Goal: Task Accomplishment & Management: Manage account settings

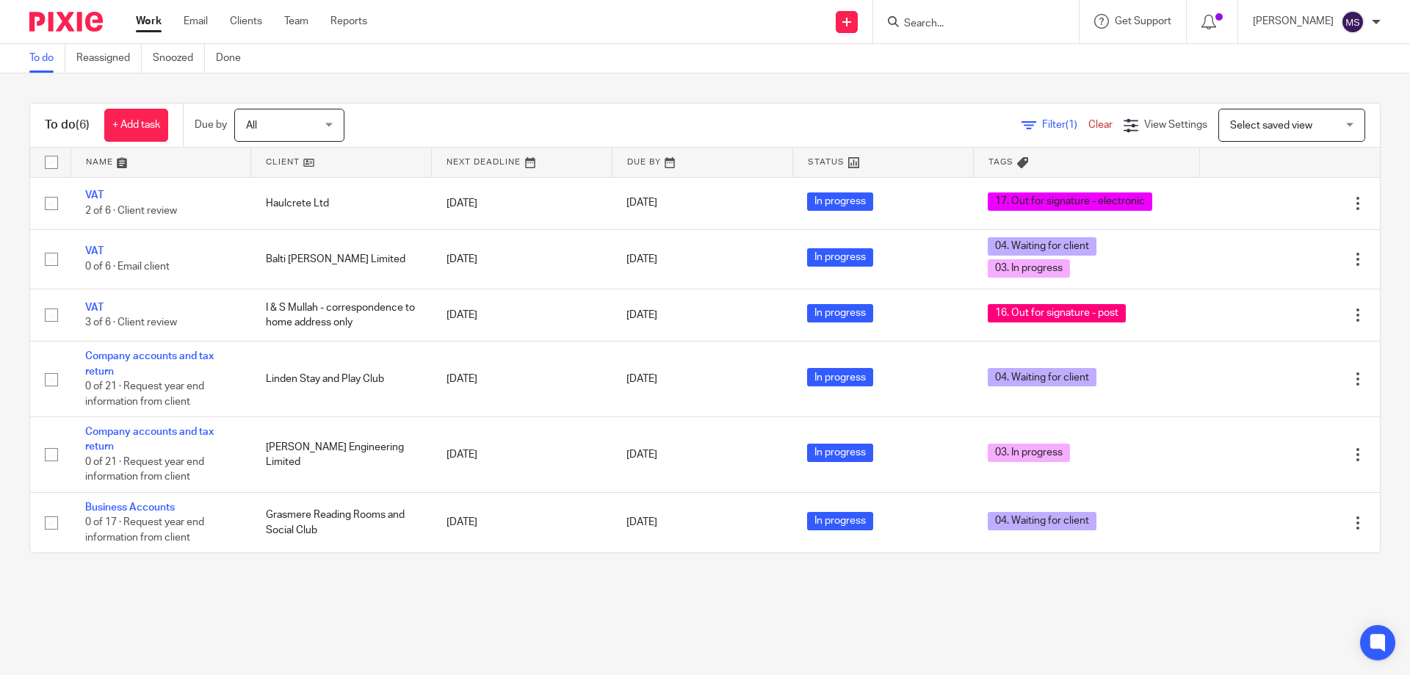
click at [953, 16] on form at bounding box center [981, 21] width 156 height 18
click at [923, 10] on div at bounding box center [976, 21] width 206 height 43
click at [924, 21] on input "Search" at bounding box center [969, 24] width 132 height 13
type input "abbey"
click at [932, 58] on link at bounding box center [1036, 63] width 273 height 34
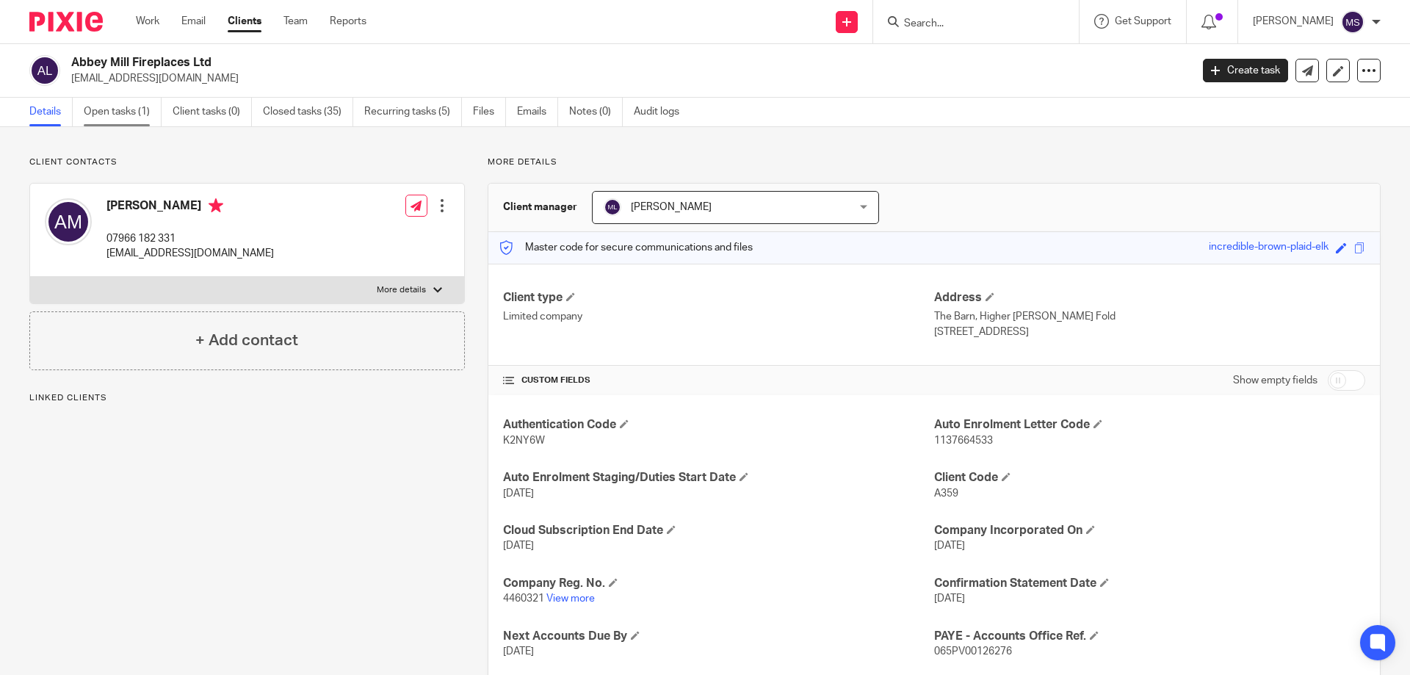
click at [113, 123] on link "Open tasks (1)" at bounding box center [123, 112] width 78 height 29
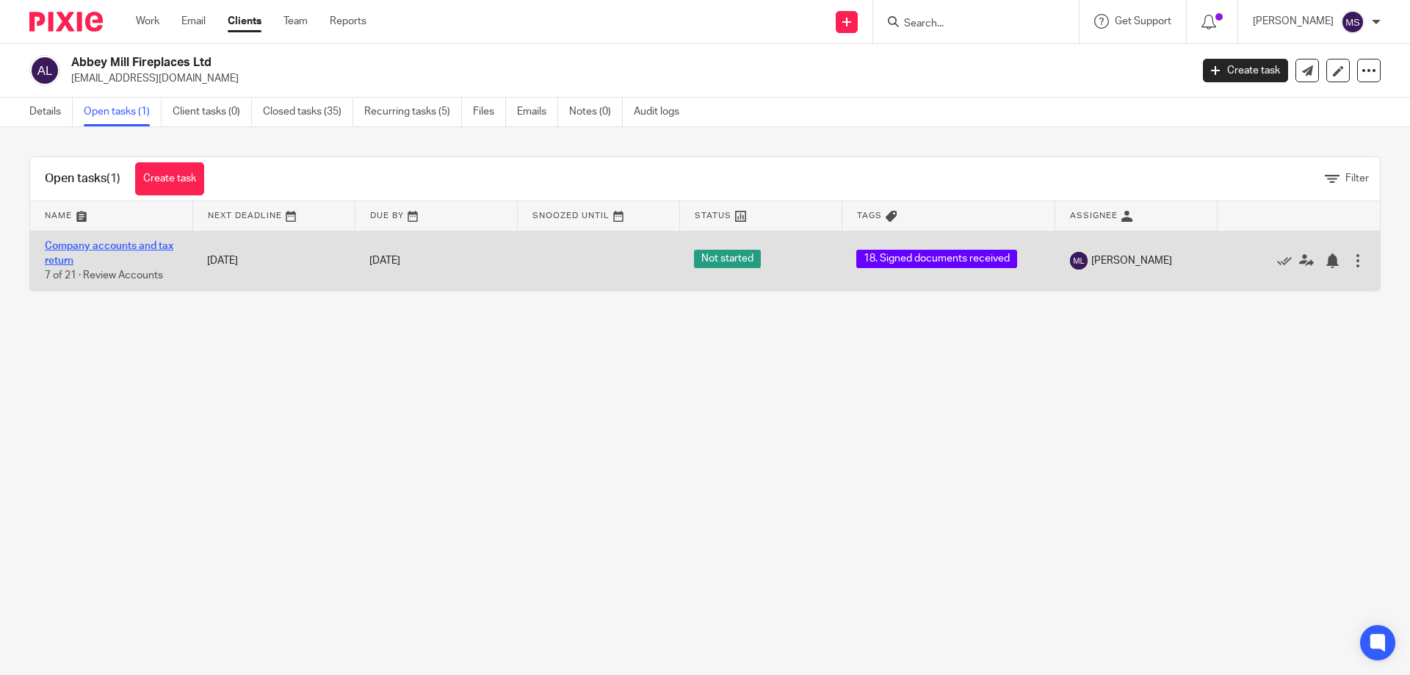
click at [143, 246] on link "Company accounts and tax return" at bounding box center [109, 253] width 129 height 25
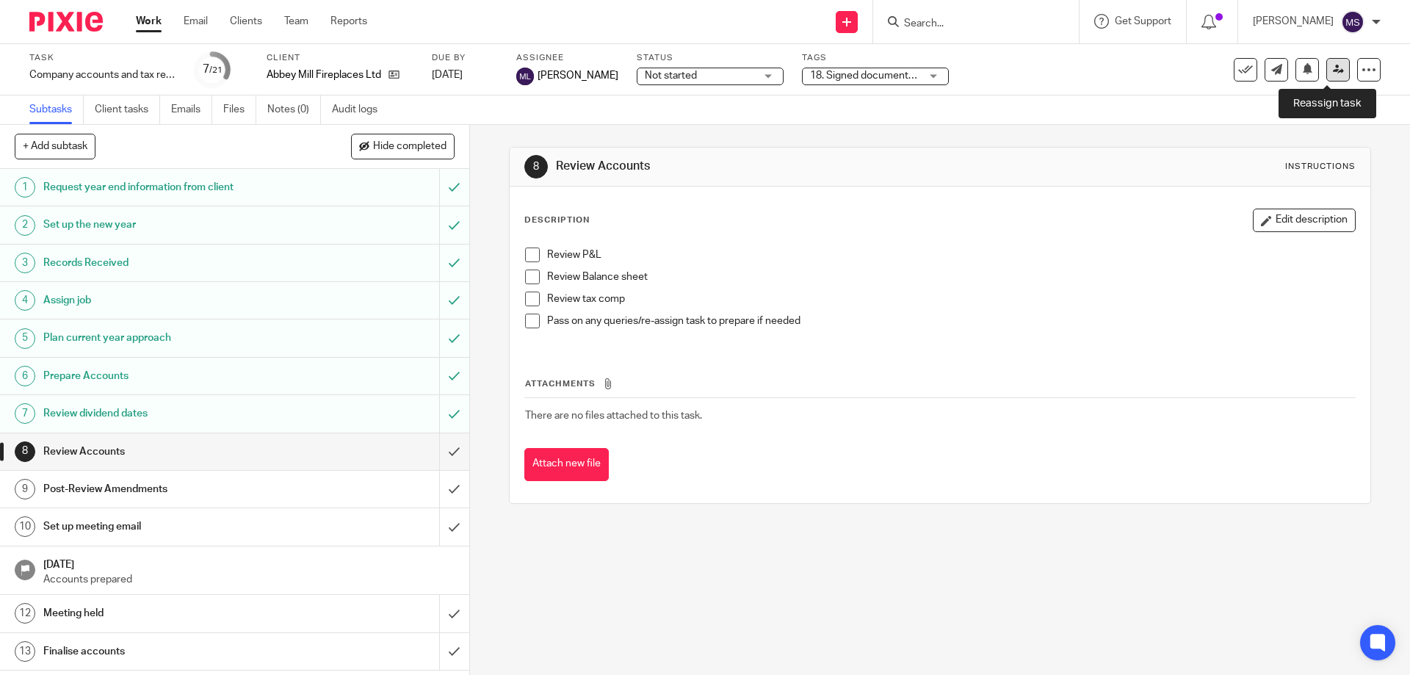
click at [1333, 70] on icon at bounding box center [1338, 69] width 11 height 11
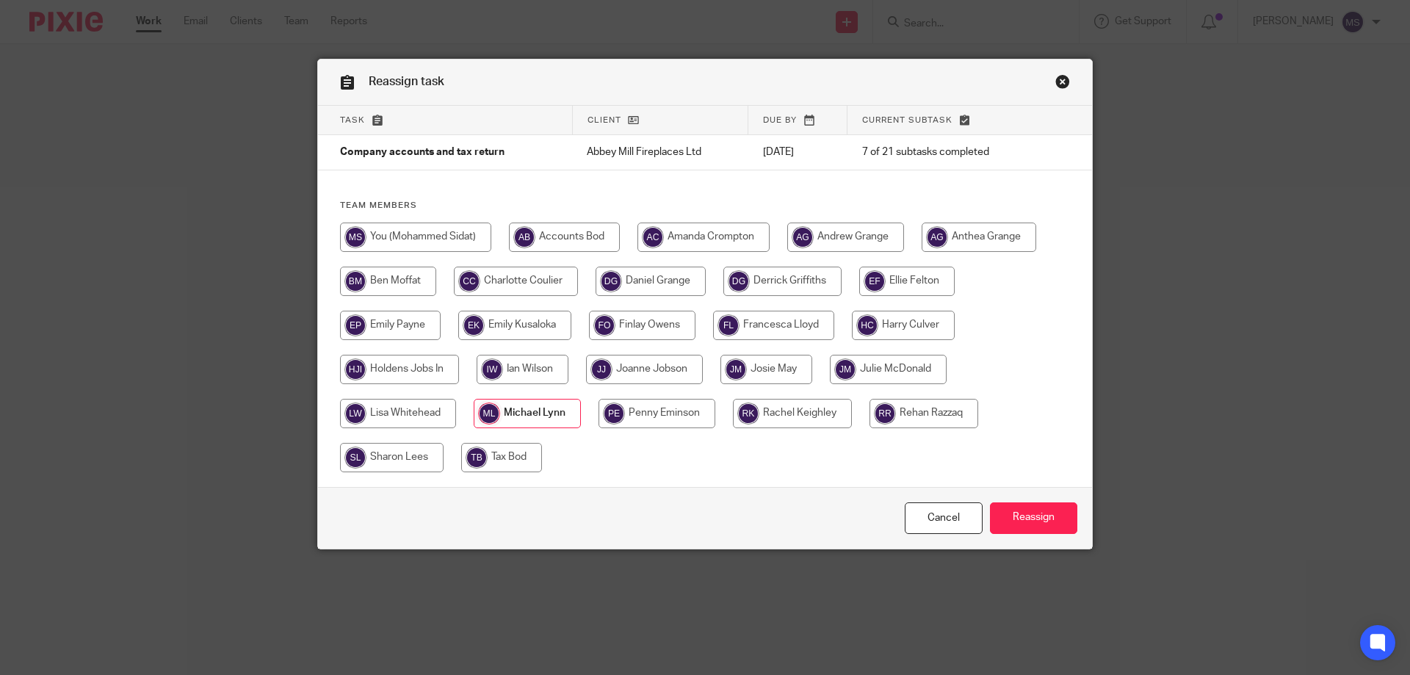
click at [430, 248] on input "radio" at bounding box center [415, 237] width 151 height 29
radio input "true"
click at [1006, 513] on input "Reassign" at bounding box center [1033, 518] width 87 height 32
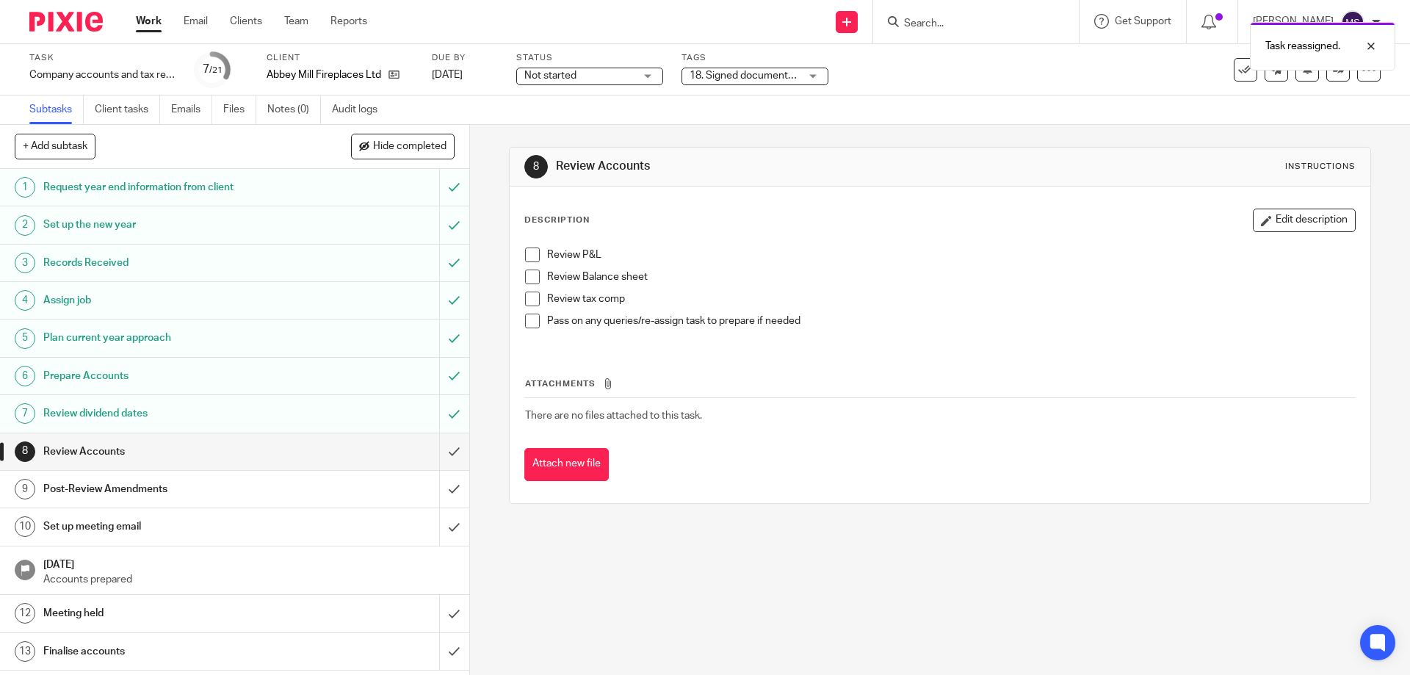
click at [644, 86] on div "Status Not started Not started Not started In progress 1" at bounding box center [589, 69] width 147 height 35
click at [750, 72] on span "18. Signed documents received" at bounding box center [763, 76] width 146 height 10
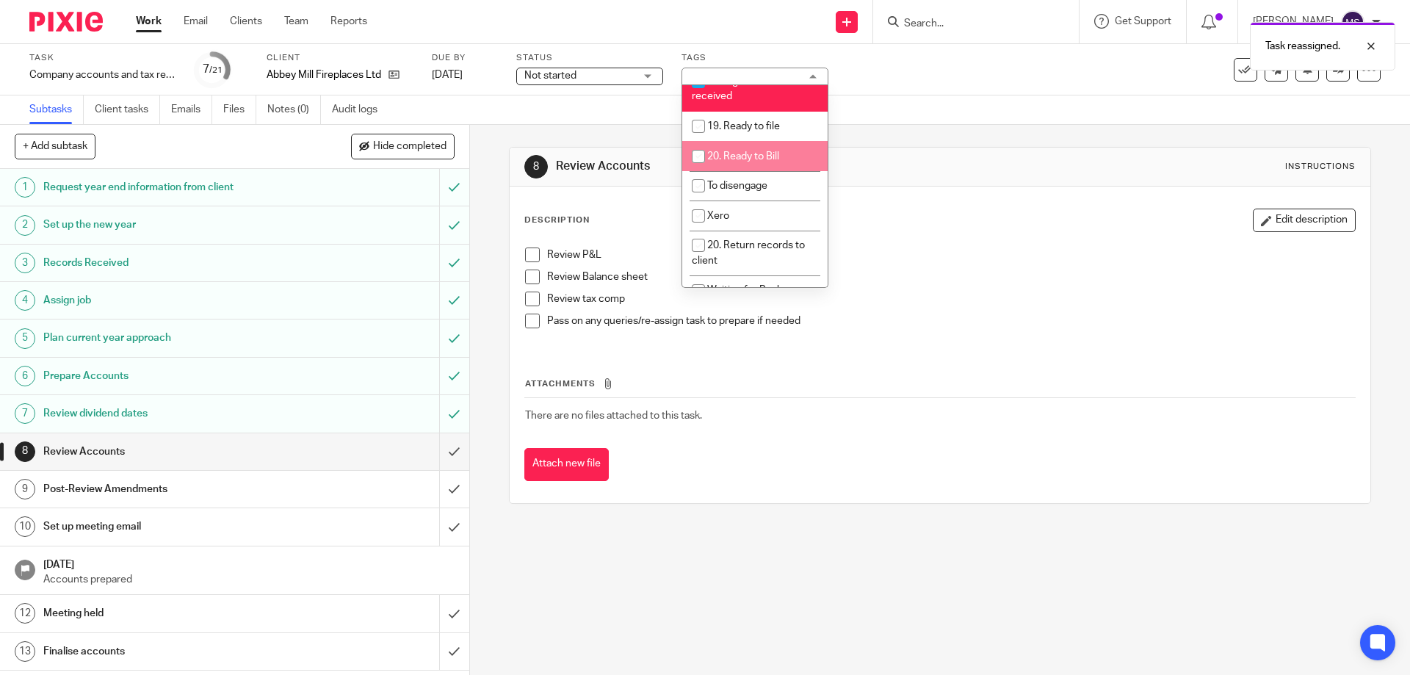
scroll to position [514, 0]
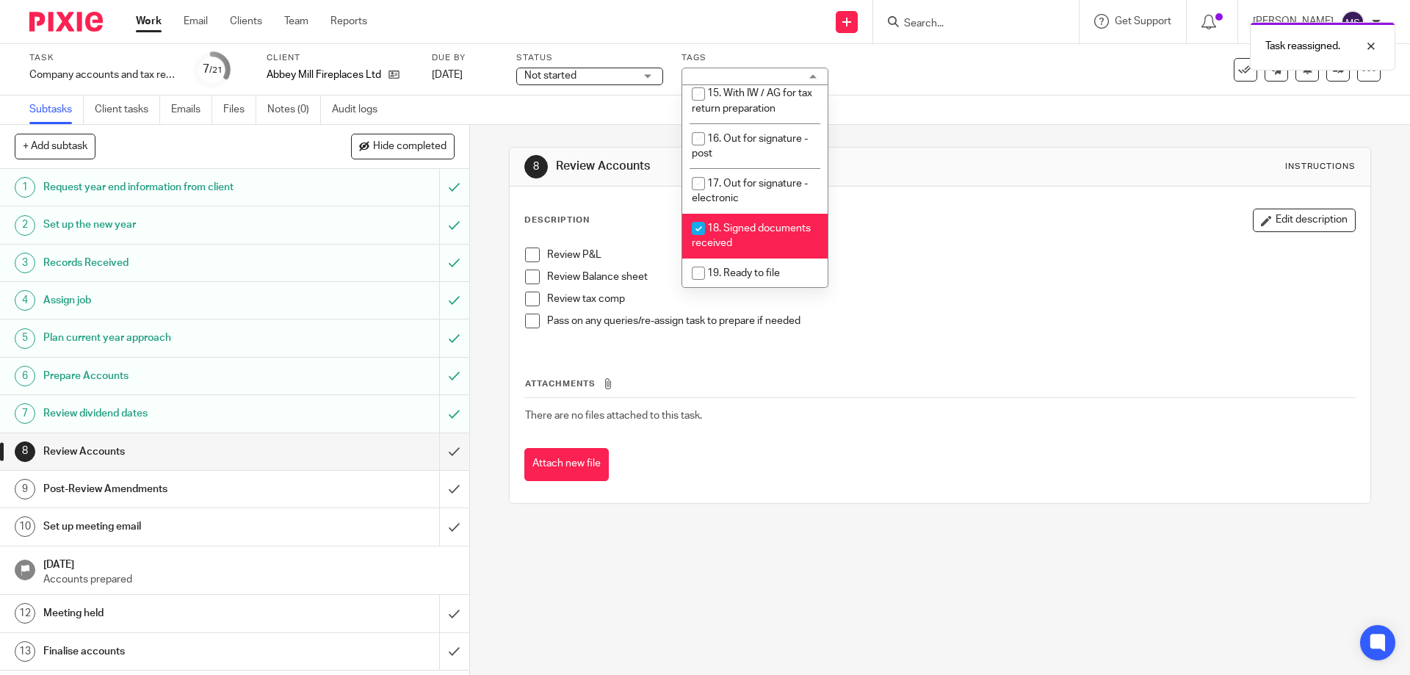
click at [749, 223] on span "18. Signed documents received" at bounding box center [751, 236] width 119 height 26
checkbox input "false"
click at [762, 288] on li "20. Ready to Bill" at bounding box center [754, 303] width 145 height 30
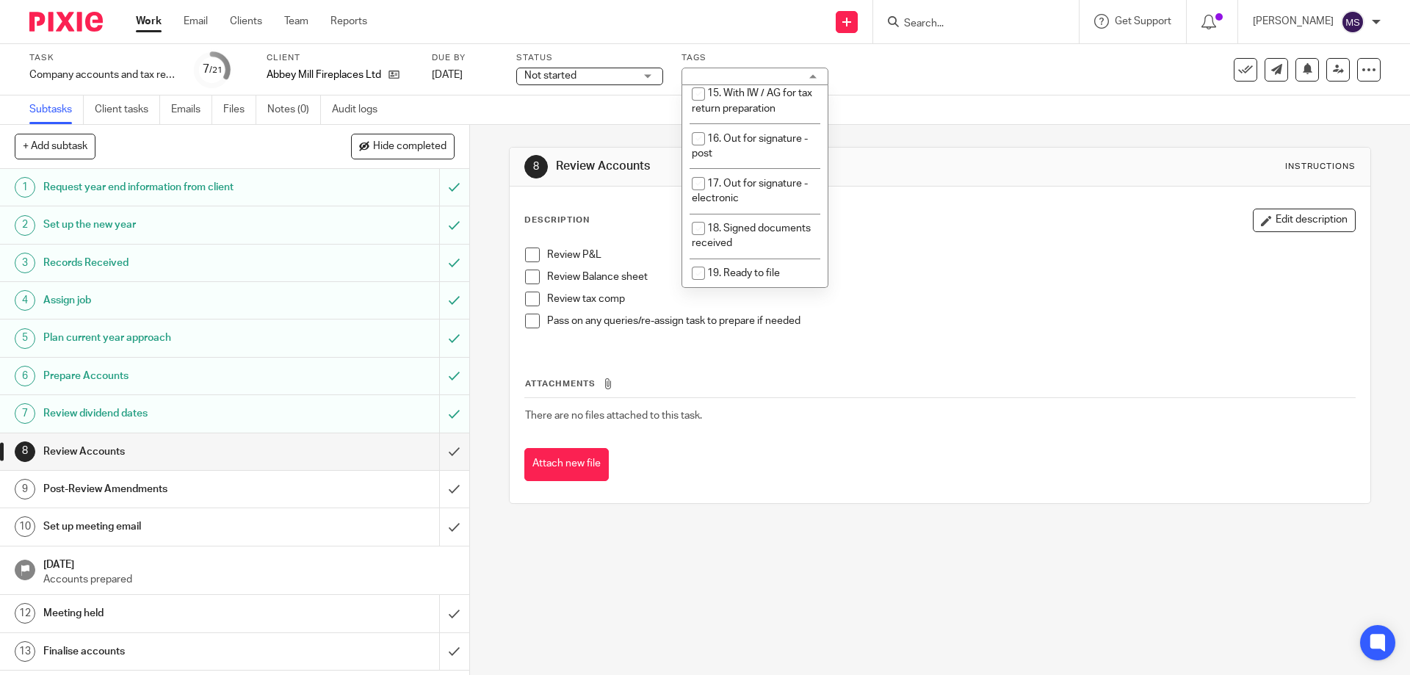
click at [798, 288] on li "20. Ready to Bill" at bounding box center [754, 303] width 145 height 30
checkbox input "false"
click at [790, 259] on li "19. Ready to file" at bounding box center [754, 274] width 145 height 30
checkbox input "true"
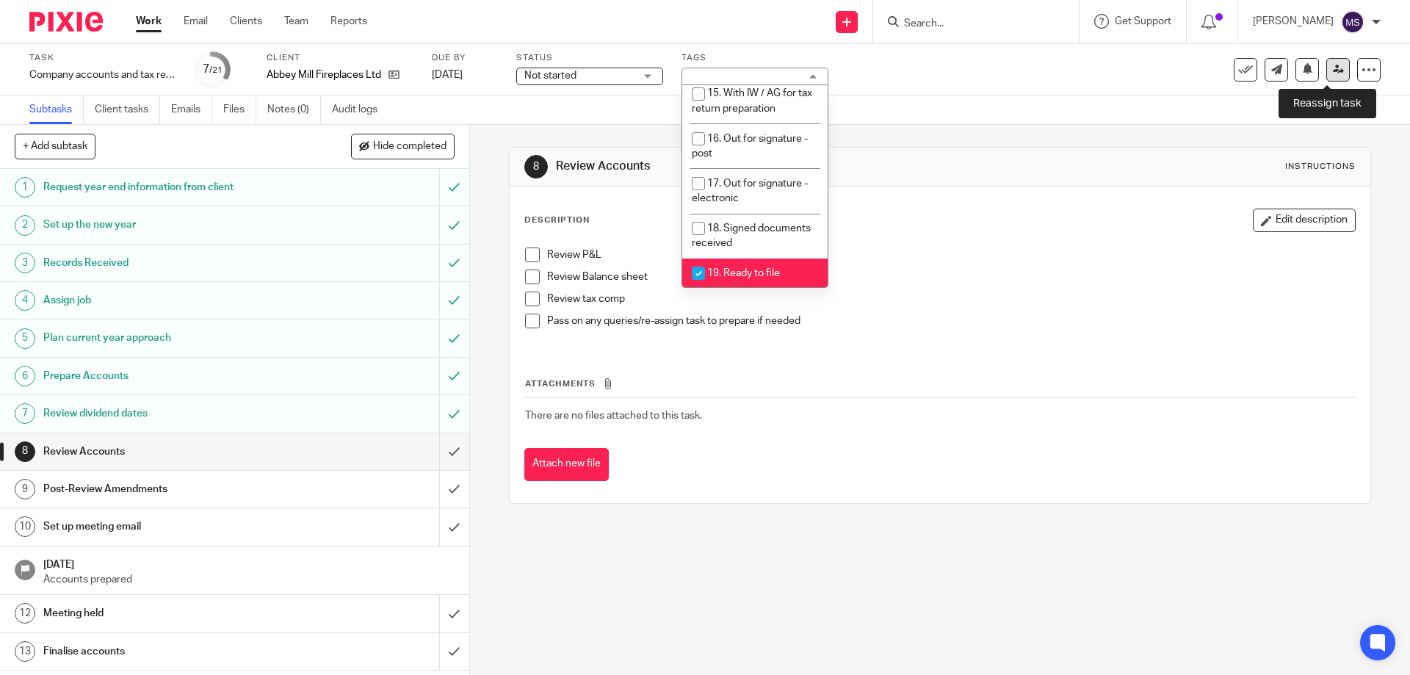
click at [1327, 77] on link at bounding box center [1339, 70] width 24 height 24
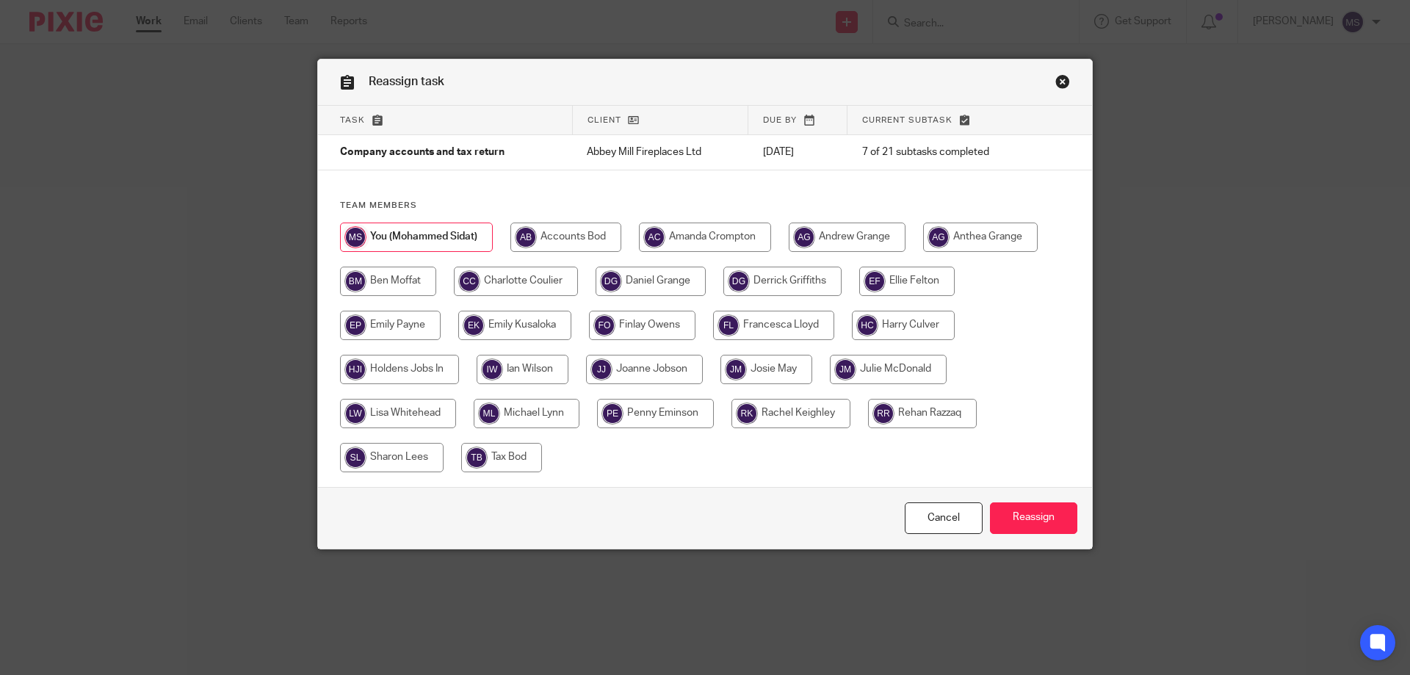
click at [708, 242] on input "radio" at bounding box center [705, 237] width 132 height 29
radio input "true"
click at [759, 284] on input "radio" at bounding box center [783, 281] width 118 height 29
radio input "true"
click at [1029, 522] on input "Reassign" at bounding box center [1033, 518] width 87 height 32
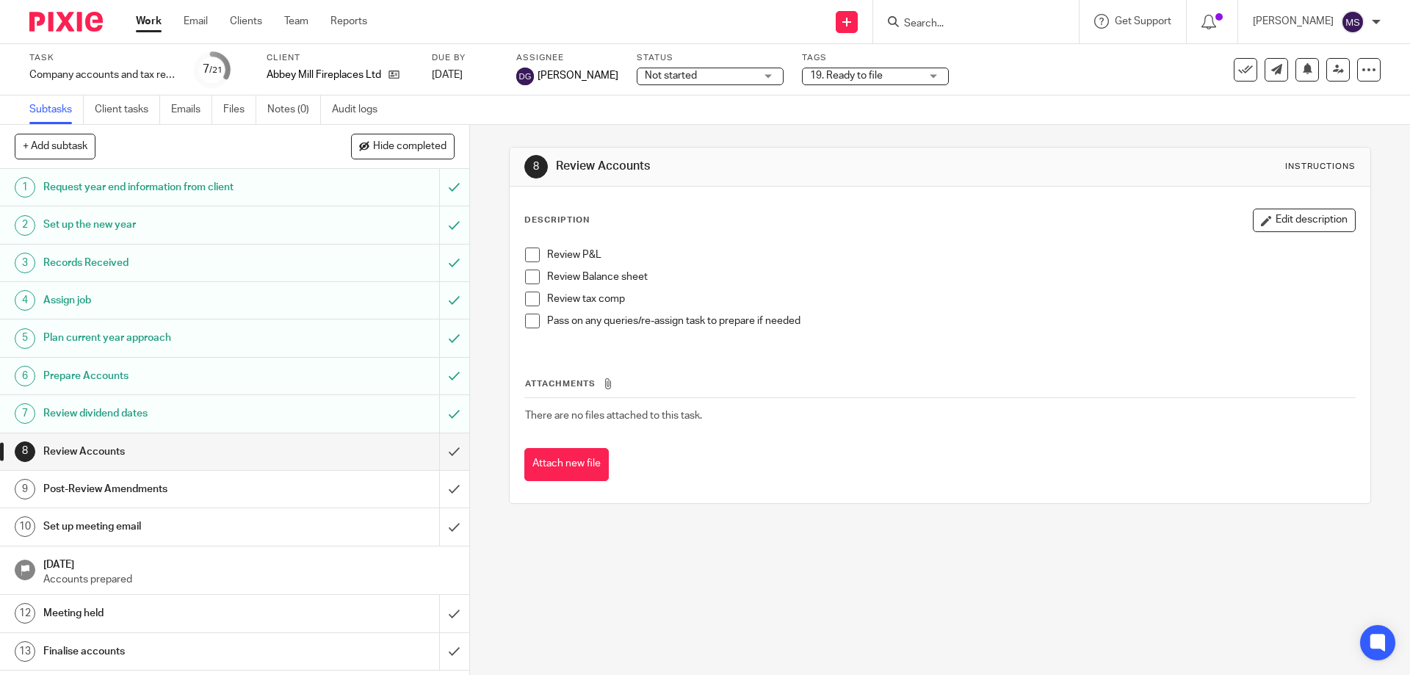
click at [699, 77] on span "Not started" at bounding box center [700, 75] width 110 height 15
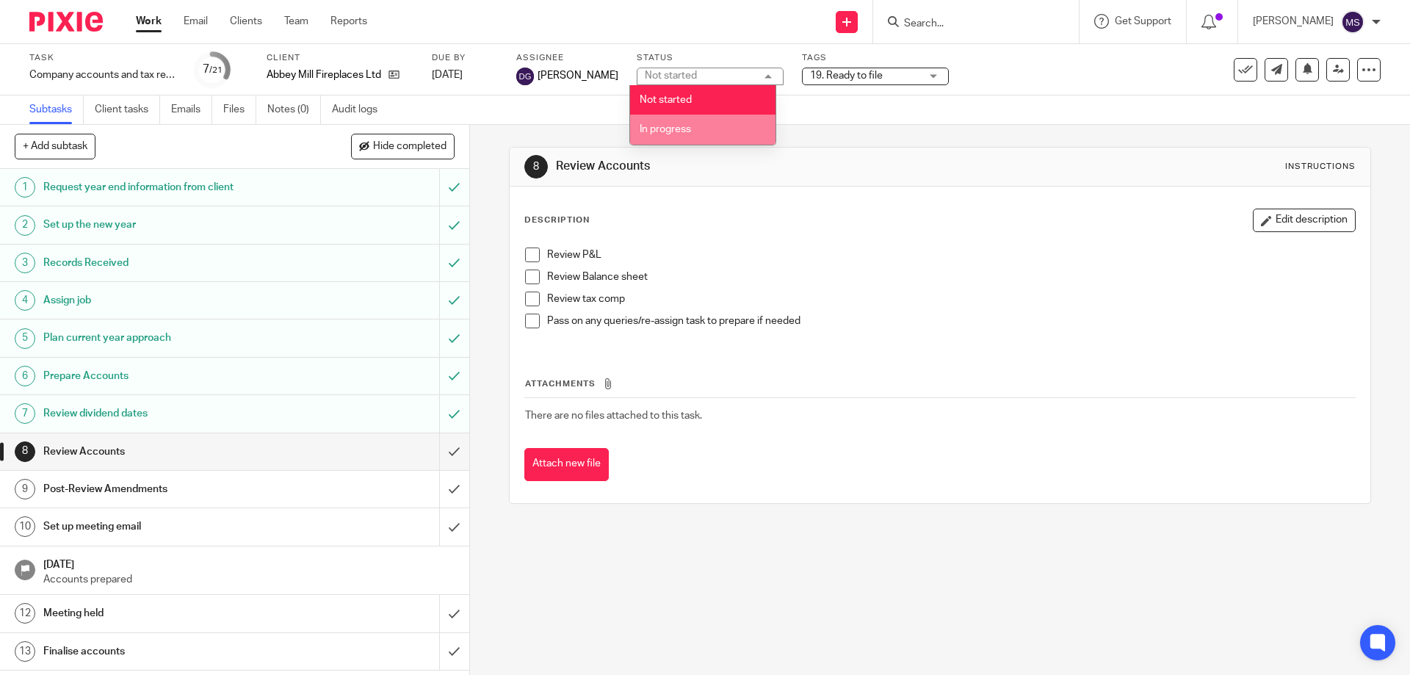
drag, startPoint x: 693, startPoint y: 128, endPoint x: 743, endPoint y: 133, distance: 50.9
click at [692, 129] on li "In progress" at bounding box center [702, 130] width 145 height 30
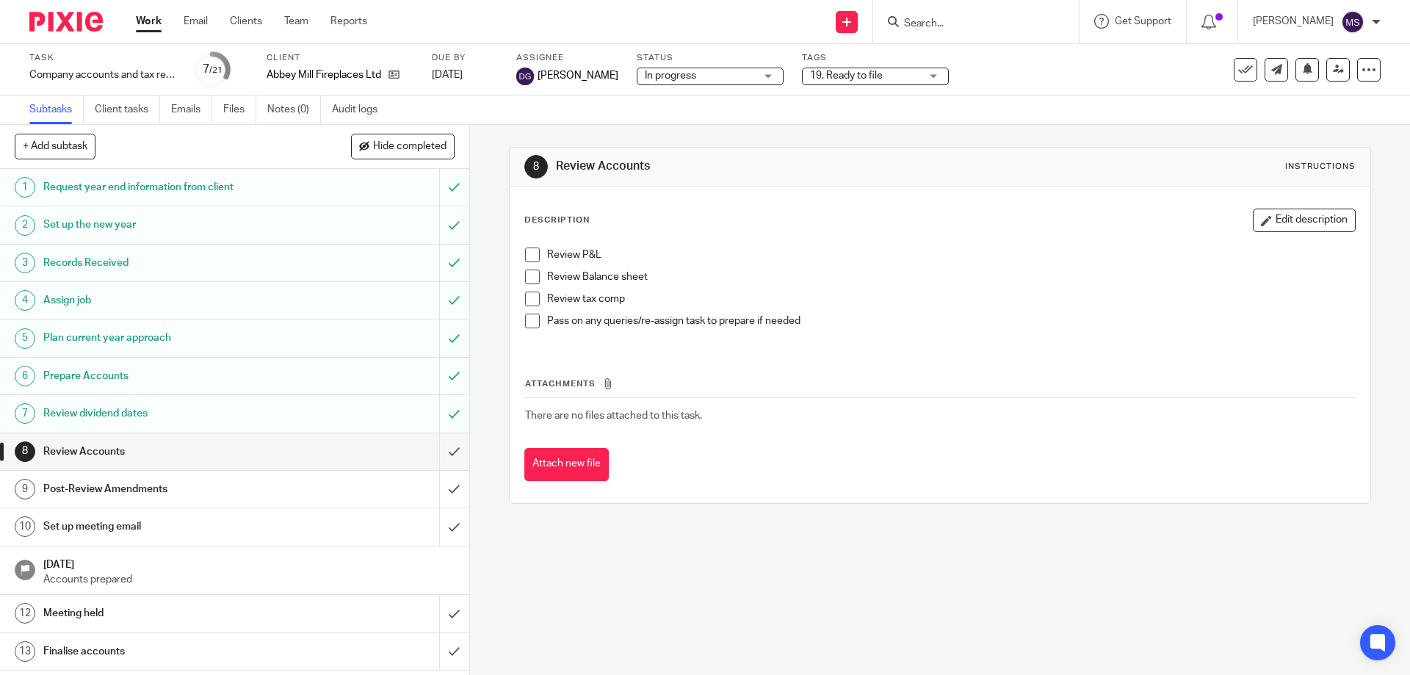
click at [922, 124] on div "Subtasks Client tasks Emails Files Notes (0) Audit logs" at bounding box center [705, 109] width 1410 height 29
click at [157, 23] on link "Work" at bounding box center [149, 21] width 26 height 15
